Goal: Task Accomplishment & Management: Manage account settings

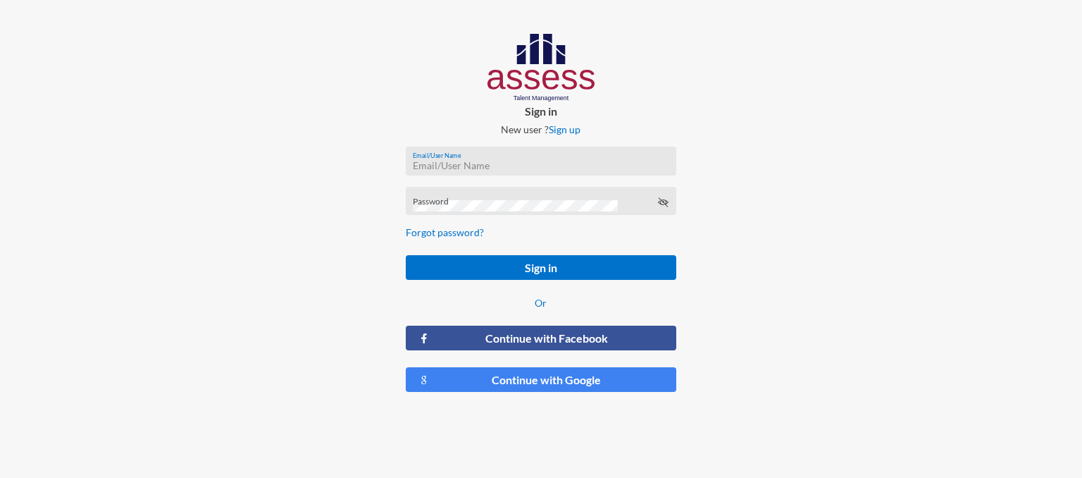
click at [460, 163] on input "Email/User Name" at bounding box center [541, 165] width 256 height 11
type input "n"
click at [485, 161] on input "Email/User Name" at bounding box center [541, 165] width 256 height 11
click at [512, 168] on input "[EMAIL_ADDRESS][DOMAIN_NAME]" at bounding box center [541, 165] width 256 height 11
type input "[EMAIL_ADDRESS][DOMAIN_NAME]"
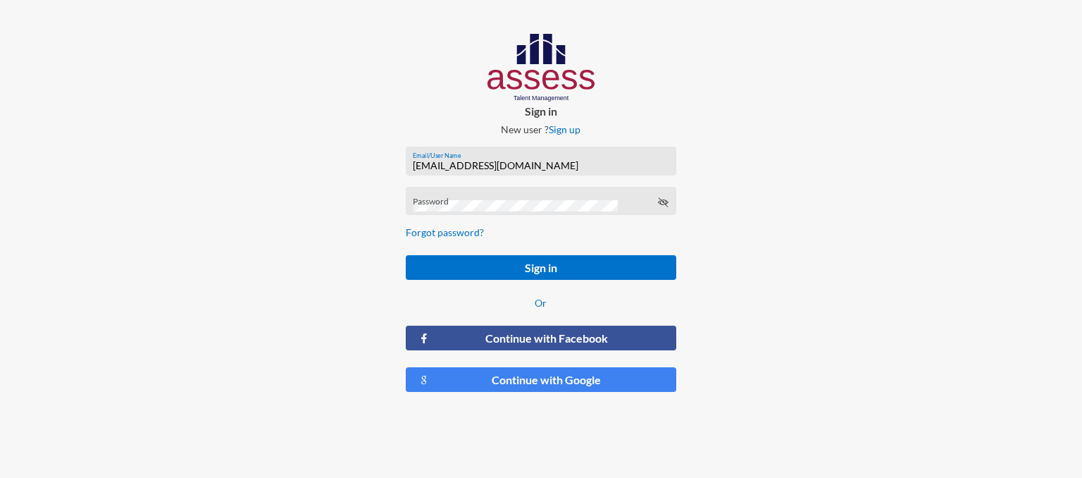
click at [448, 197] on div "Password" at bounding box center [541, 204] width 256 height 21
click at [665, 201] on icon at bounding box center [662, 202] width 11 height 11
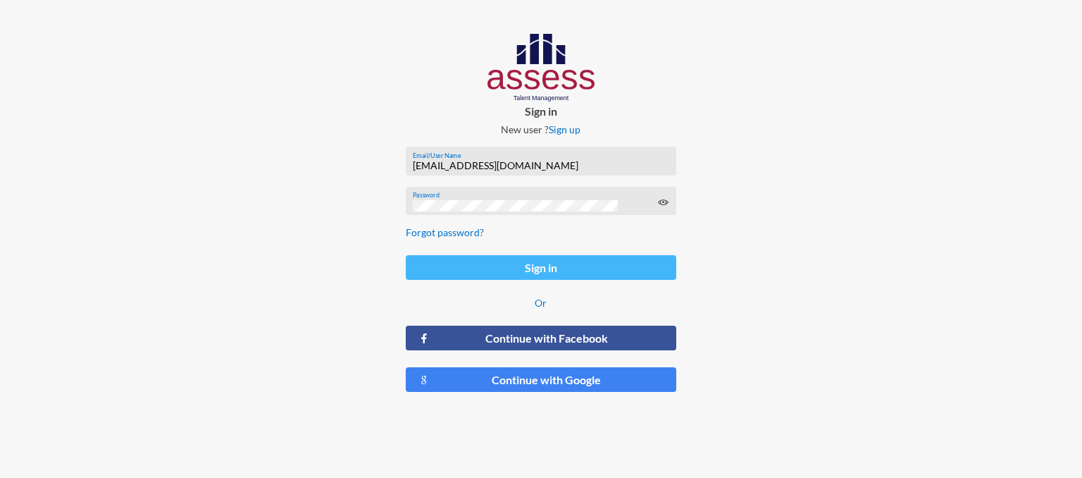
click at [600, 261] on button "Sign in" at bounding box center [541, 267] width 271 height 25
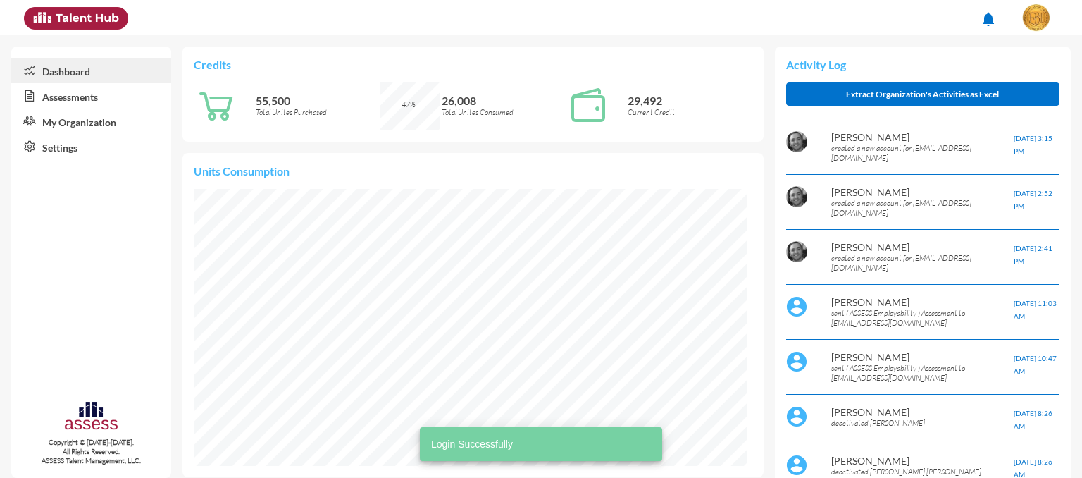
scroll to position [127, 254]
